Goal: Information Seeking & Learning: Learn about a topic

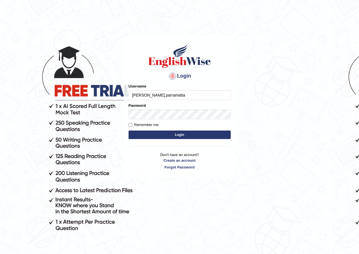
type input "[PERSON_NAME].parramatta"
click at [209, 136] on button "Login" at bounding box center [180, 135] width 102 height 9
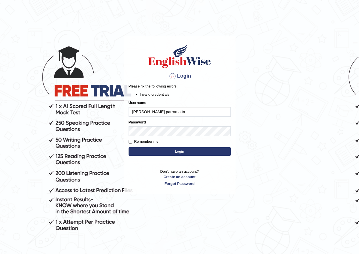
click at [182, 124] on div "Password" at bounding box center [180, 128] width 102 height 16
click at [197, 151] on button "Login" at bounding box center [180, 152] width 102 height 9
click at [186, 136] on form "Please fix the following errors: Invalid credentials Username andy.parramatta P…" at bounding box center [180, 120] width 102 height 73
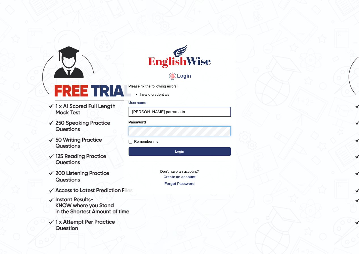
click at [129, 148] on button "Login" at bounding box center [180, 152] width 102 height 9
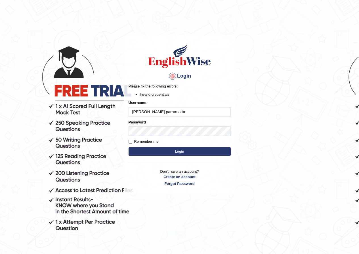
click at [142, 114] on input "[PERSON_NAME].parramatta" at bounding box center [180, 112] width 102 height 10
type input "andy_parramatta"
click at [212, 153] on button "Login" at bounding box center [180, 152] width 102 height 9
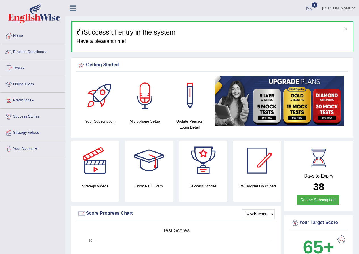
scroll to position [222, 0]
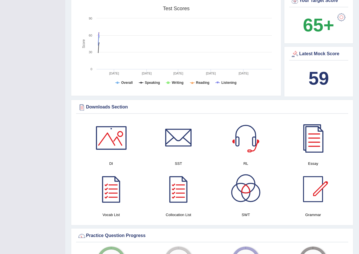
click at [74, 23] on div "Mock Tests Score Progress Chart Created with Highcharts 7.1.2 Score Test scores…" at bounding box center [176, 40] width 210 height 112
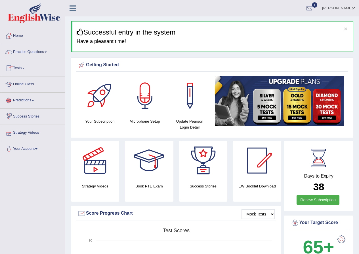
click at [43, 54] on link "Practice Questions" at bounding box center [32, 51] width 65 height 14
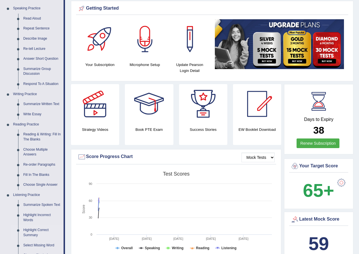
scroll to position [85, 0]
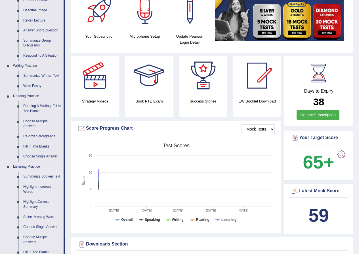
click at [46, 174] on link "Summarize Spoken Text" at bounding box center [42, 177] width 43 height 10
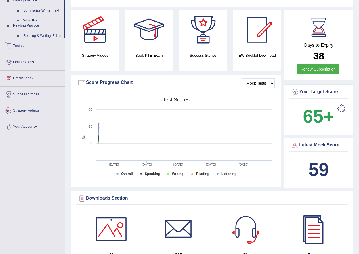
scroll to position [231, 0]
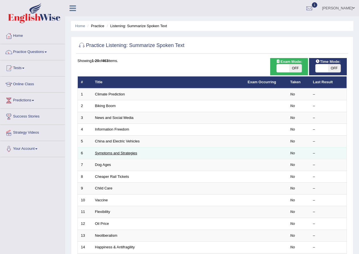
click at [105, 155] on link "Symptoms and Strategies" at bounding box center [116, 153] width 42 height 4
